Goal: Information Seeking & Learning: Learn about a topic

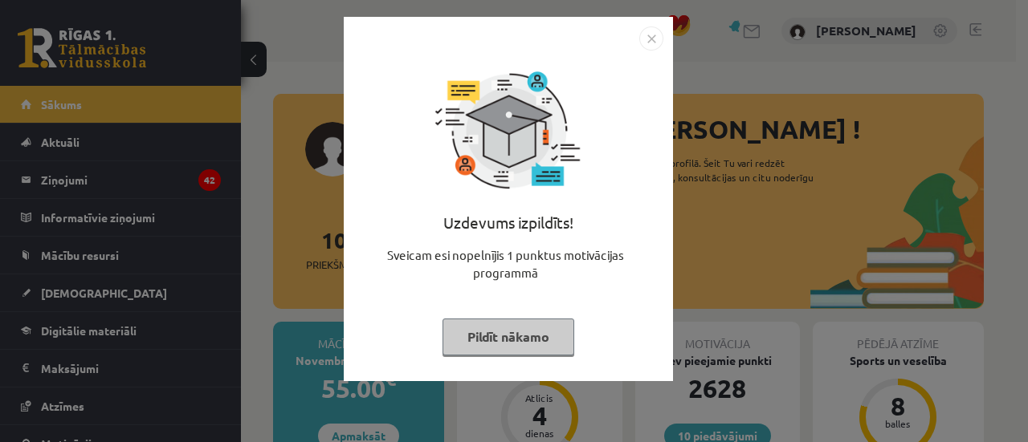
click at [511, 341] on button "Pildīt nākamo" at bounding box center [508, 337] width 132 height 37
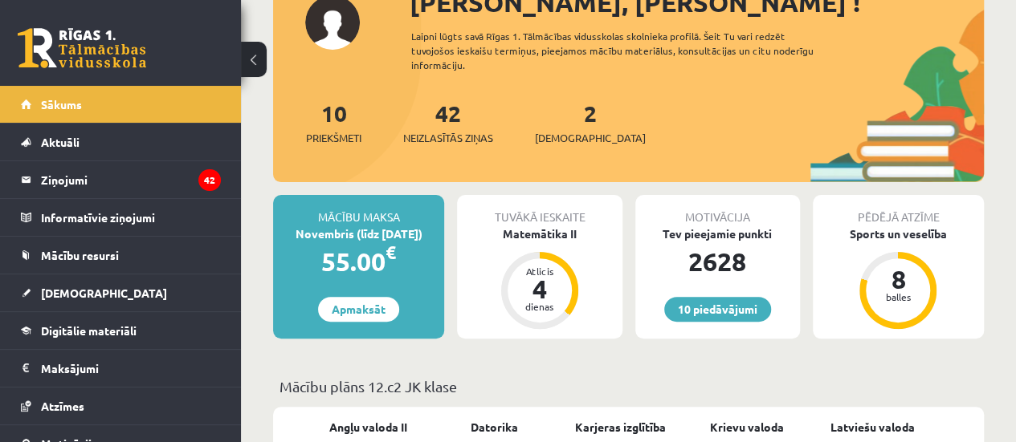
scroll to position [241, 0]
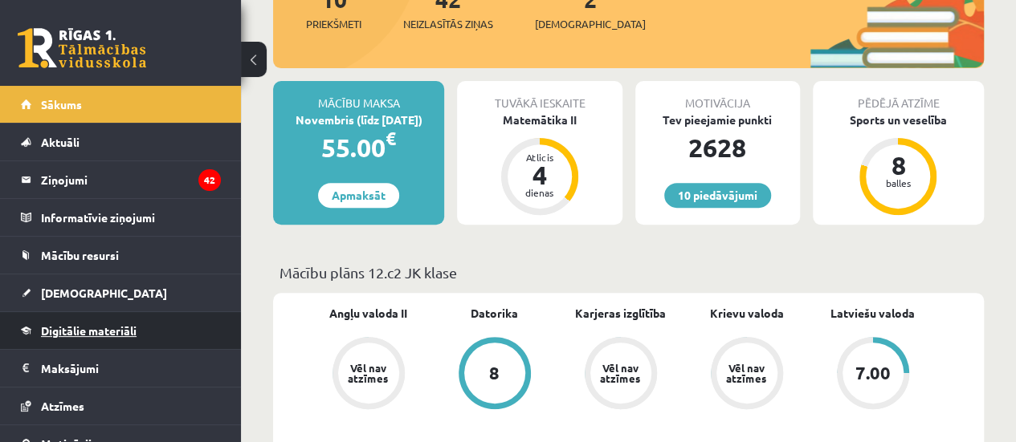
click at [90, 324] on span "Digitālie materiāli" at bounding box center [89, 331] width 96 height 14
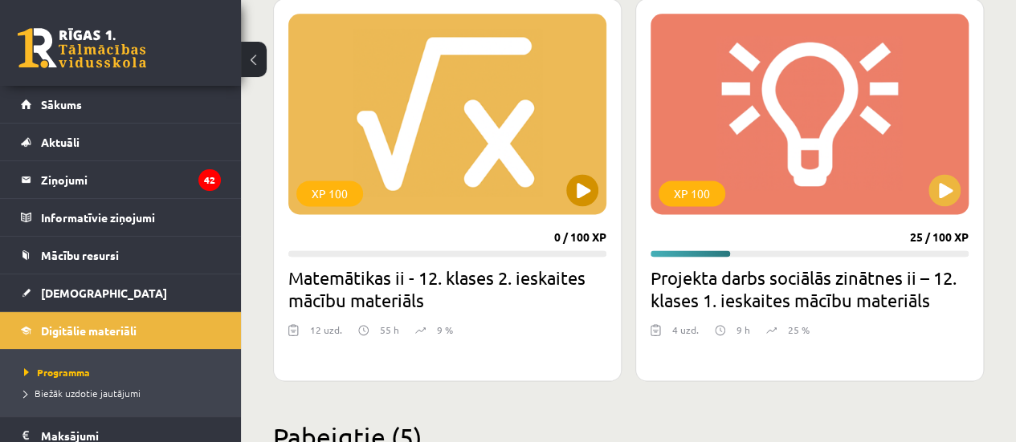
scroll to position [1044, 0]
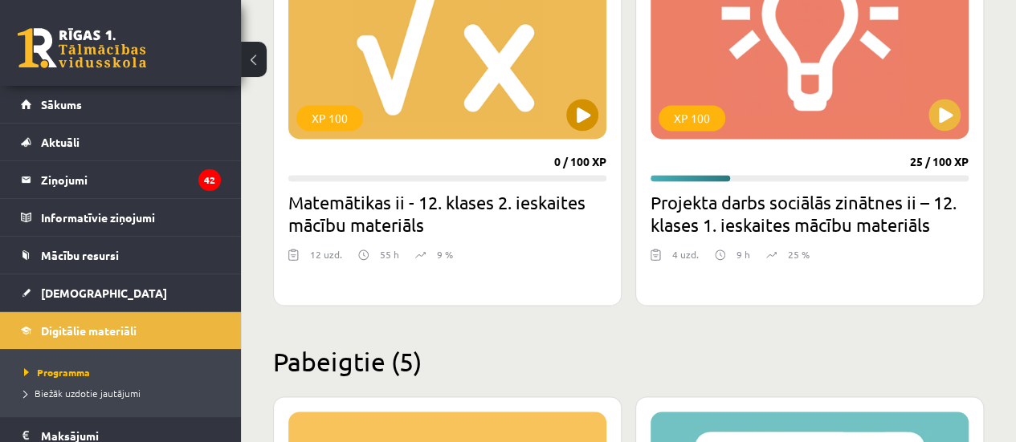
click at [474, 83] on div "XP 100" at bounding box center [447, 38] width 318 height 201
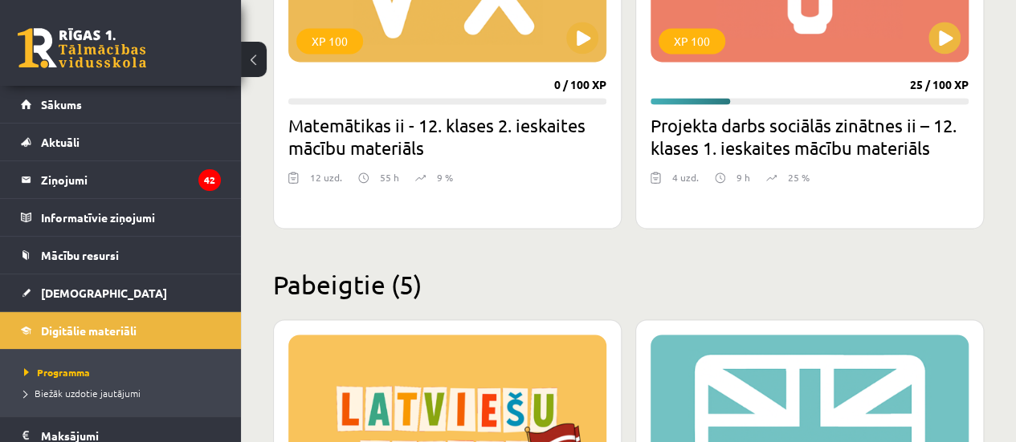
scroll to position [1124, 0]
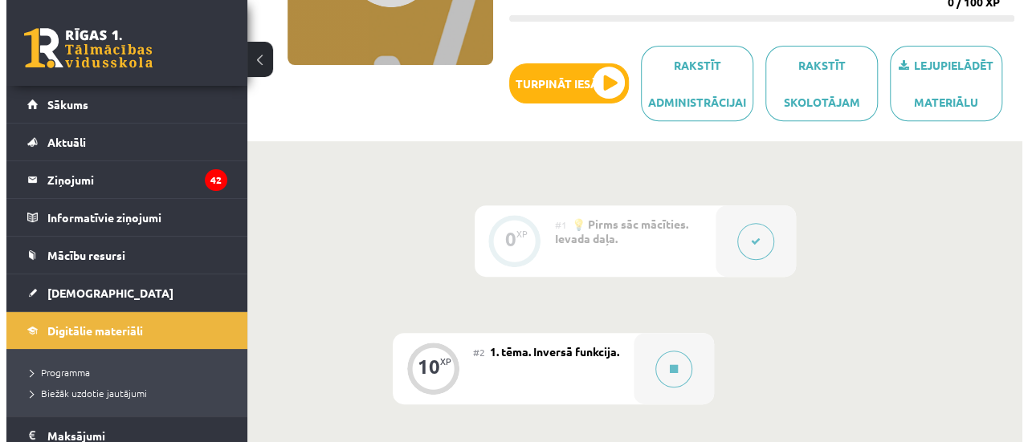
scroll to position [401, 0]
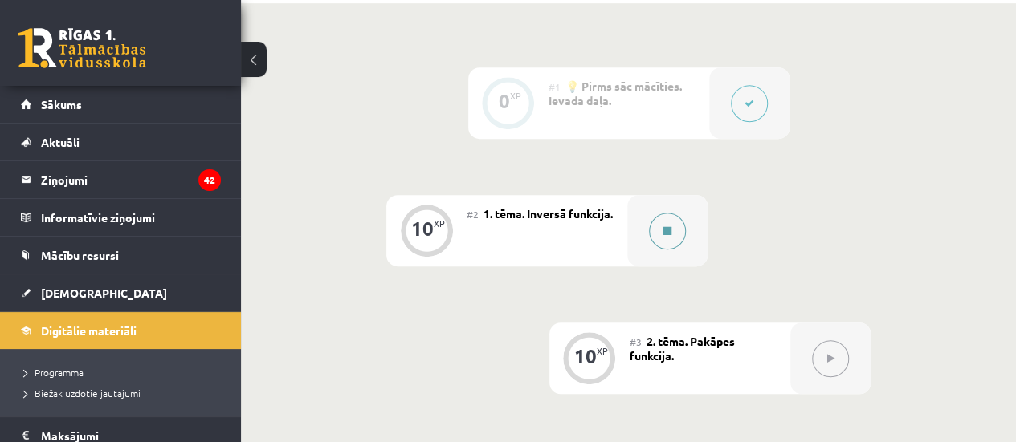
click at [663, 232] on icon at bounding box center [667, 231] width 8 height 10
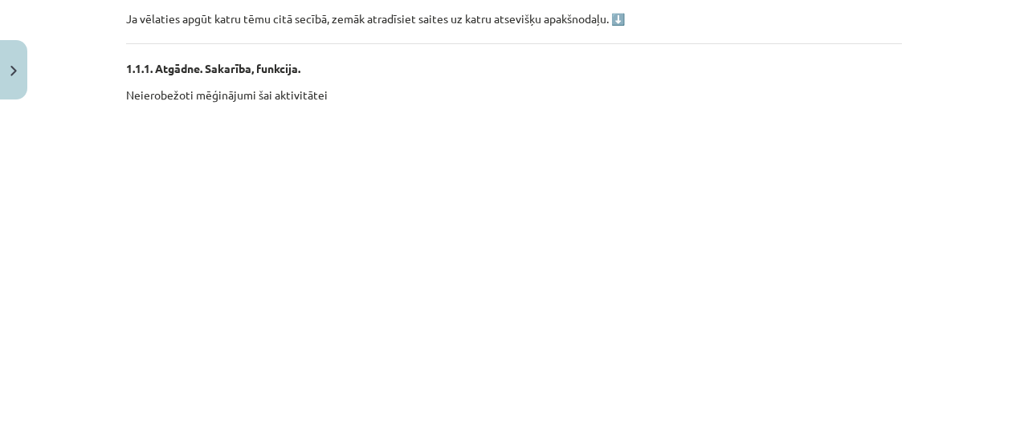
scroll to position [482, 0]
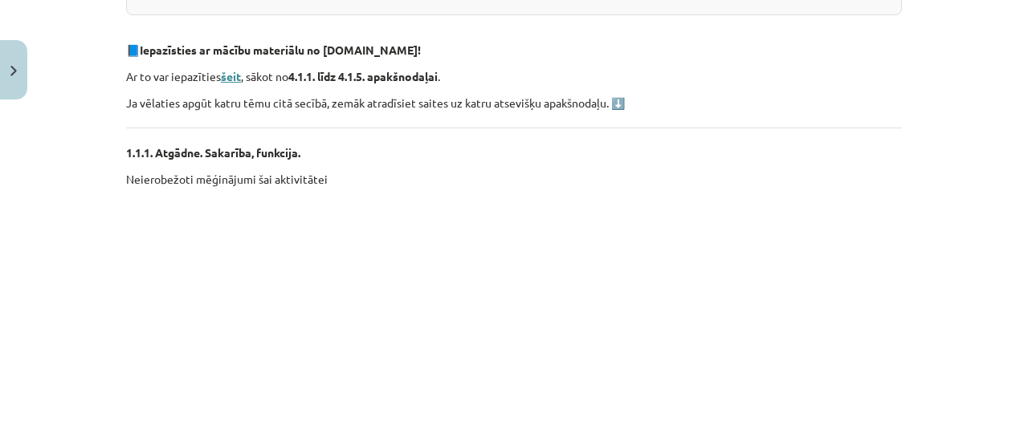
click at [225, 72] on strong "šeit" at bounding box center [231, 76] width 20 height 14
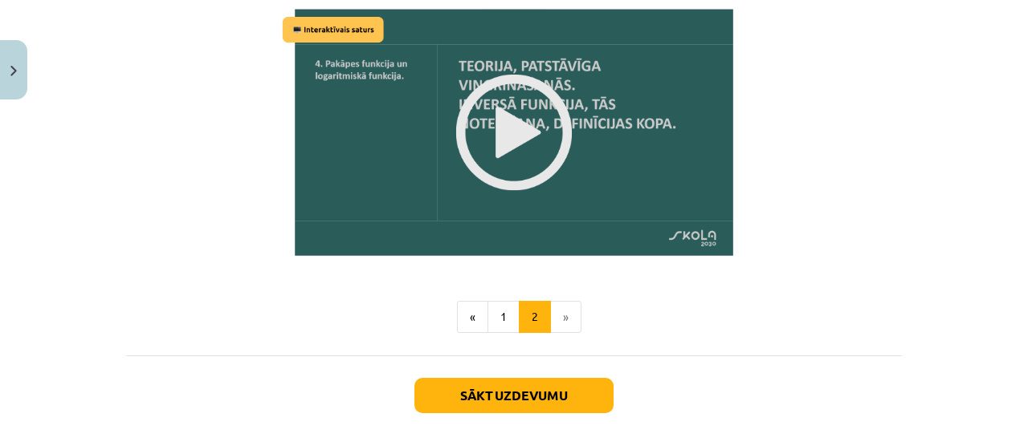
scroll to position [2159, 0]
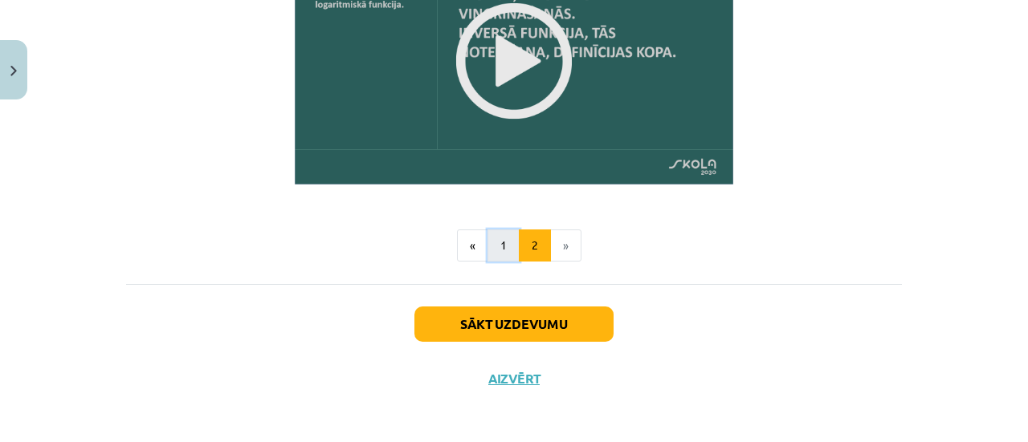
click at [508, 244] on button "1" at bounding box center [503, 246] width 32 height 32
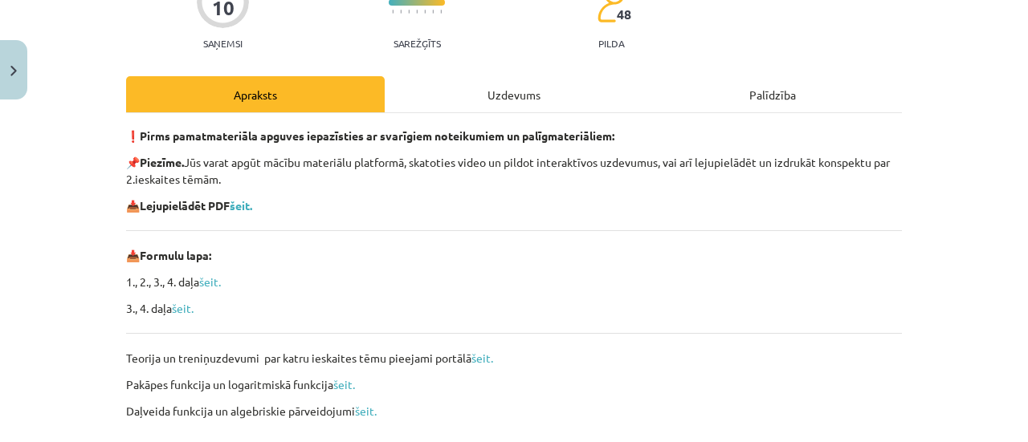
scroll to position [161, 0]
click at [239, 205] on b "šeit." at bounding box center [241, 204] width 22 height 14
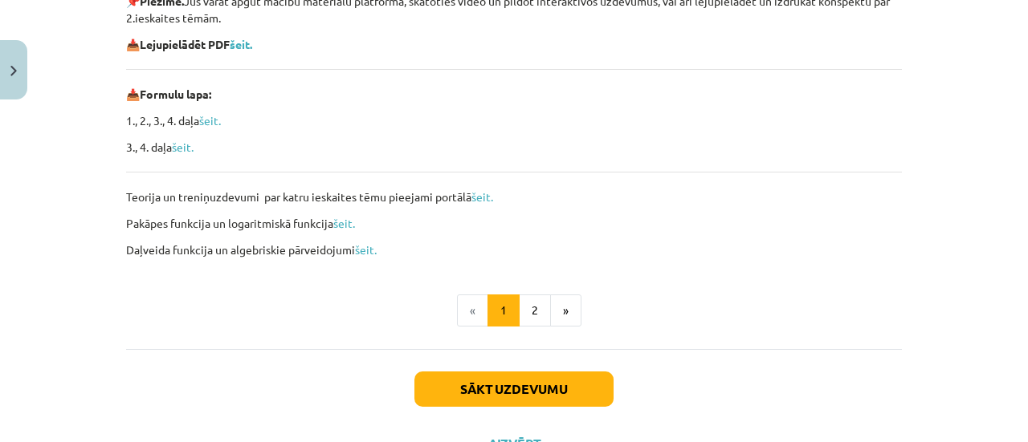
scroll to position [387, 0]
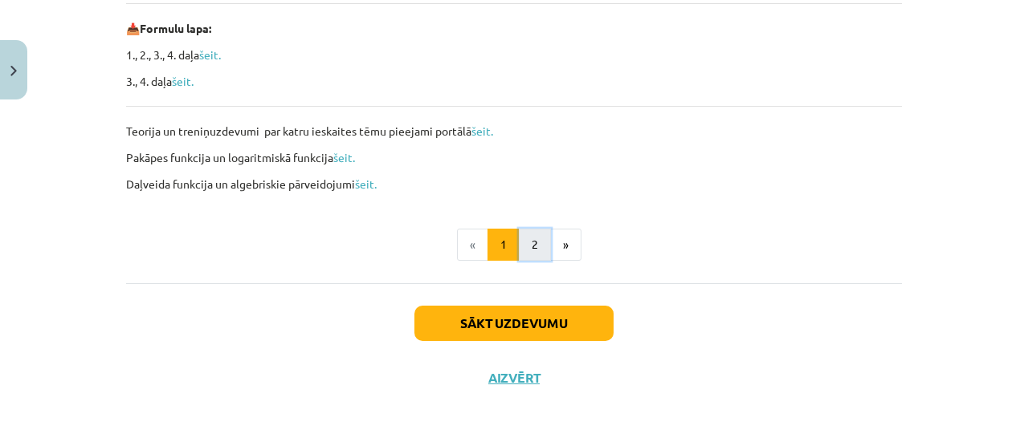
click at [537, 242] on button "2" at bounding box center [535, 245] width 32 height 32
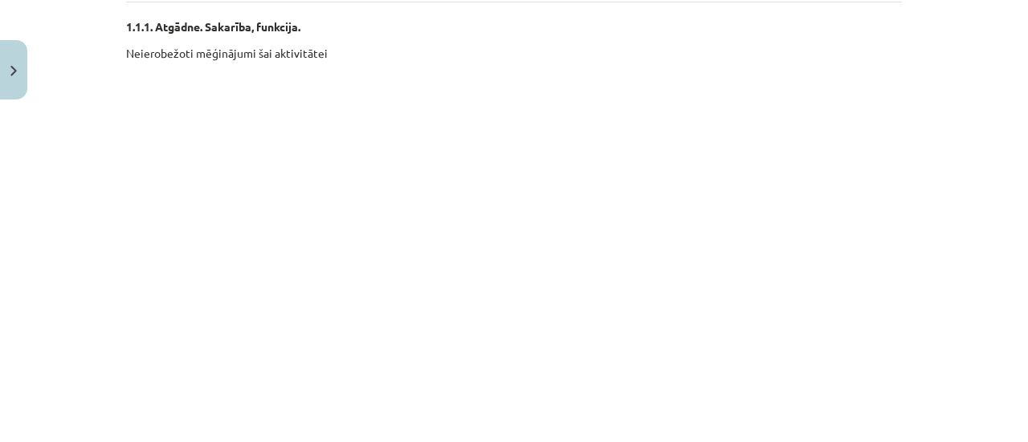
scroll to position [768, 0]
